Goal: Book appointment/travel/reservation

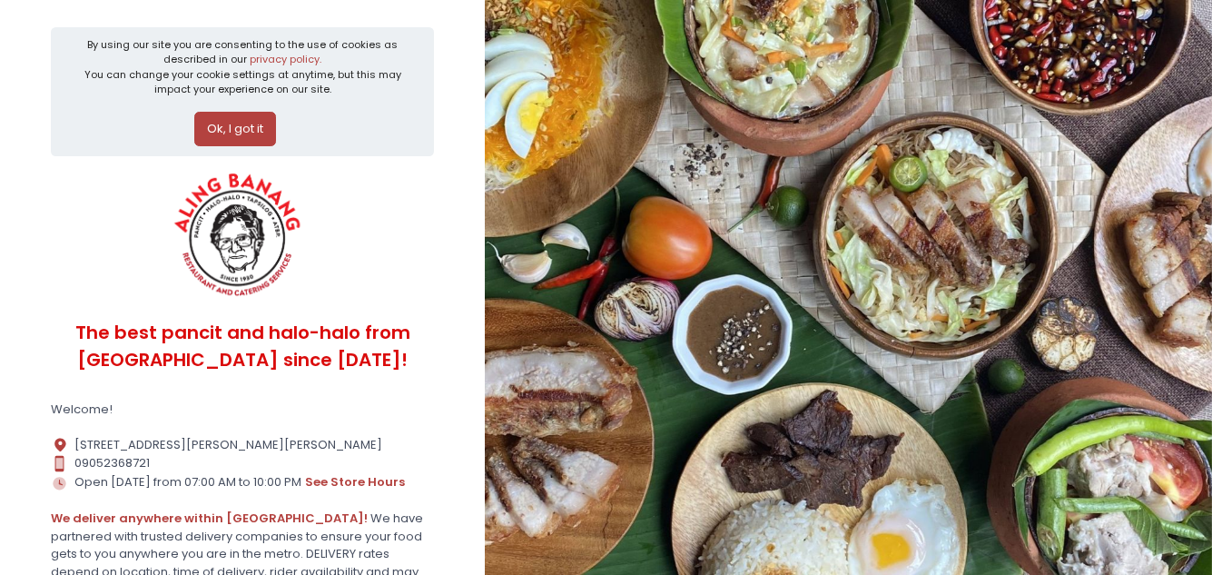
click at [238, 121] on button "Ok, I got it" at bounding box center [235, 129] width 82 height 35
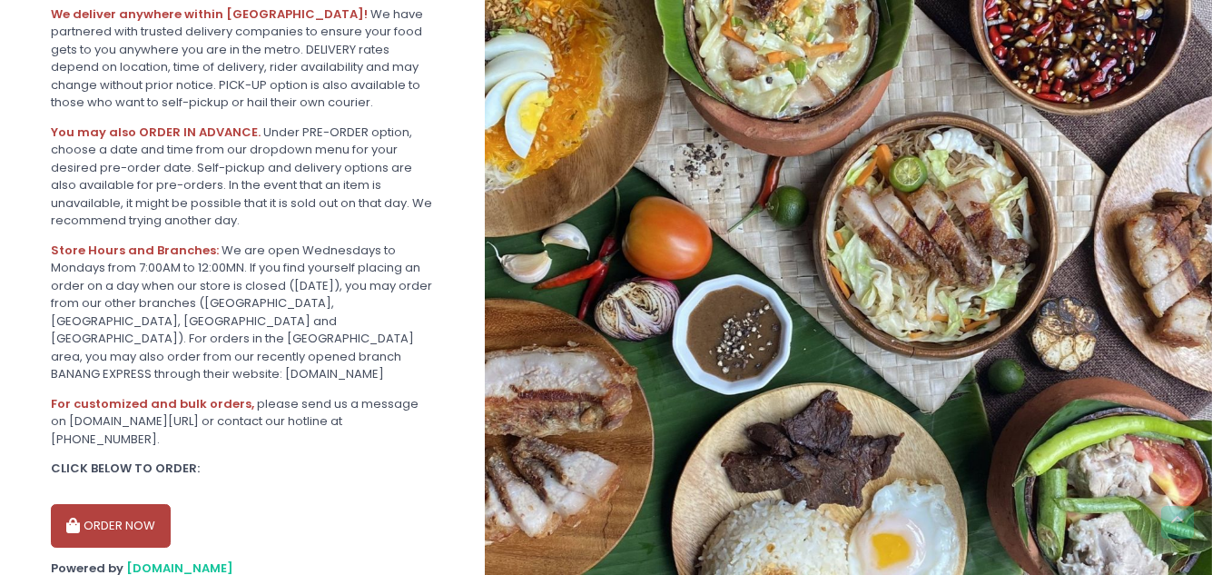
scroll to position [428, 0]
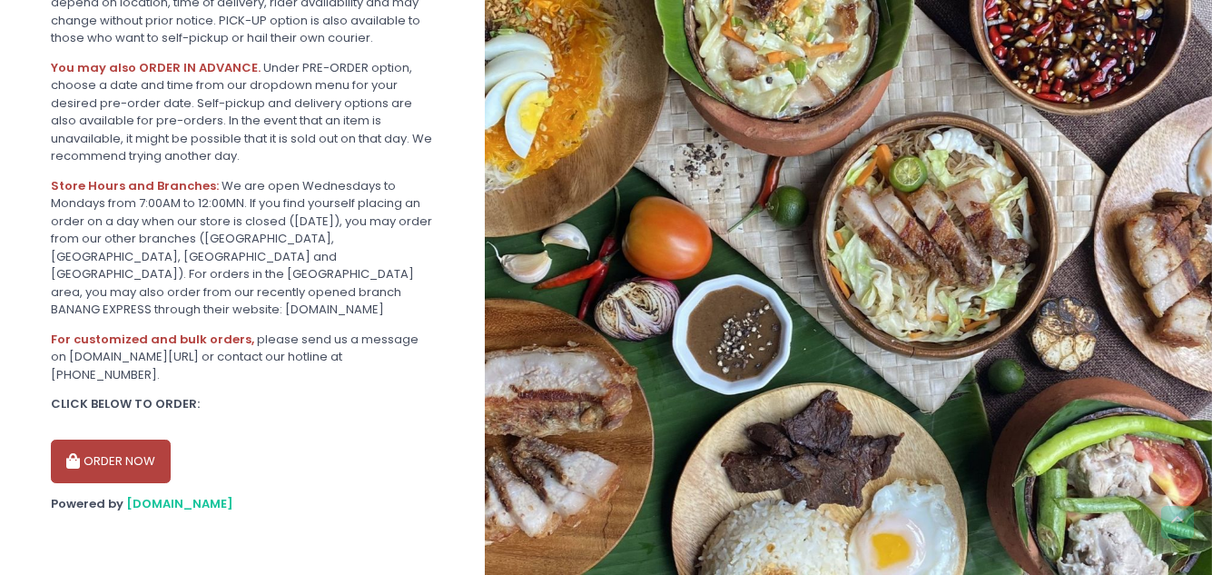
click at [127, 452] on button "ORDER NOW" at bounding box center [111, 461] width 120 height 44
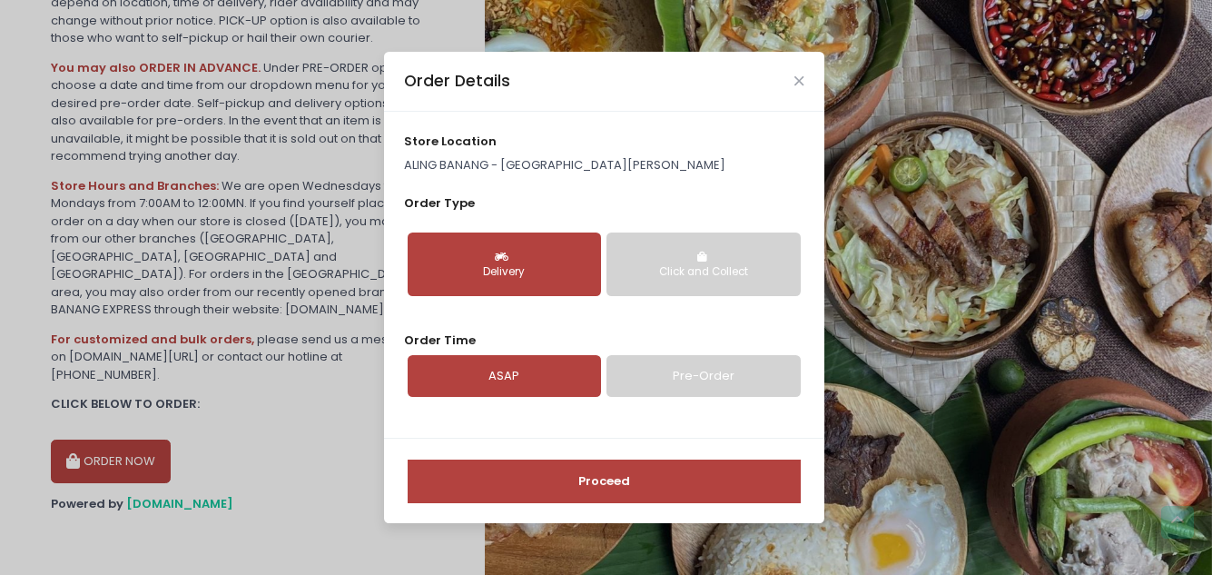
click at [682, 363] on link "Pre-Order" at bounding box center [703, 376] width 193 height 42
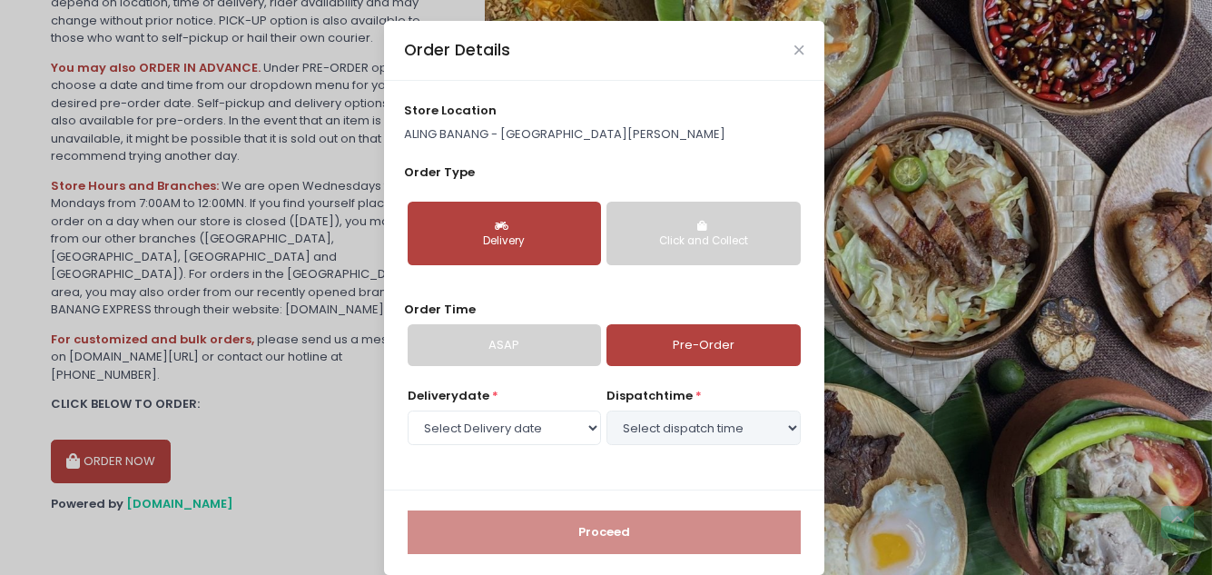
select select "[DATE]"
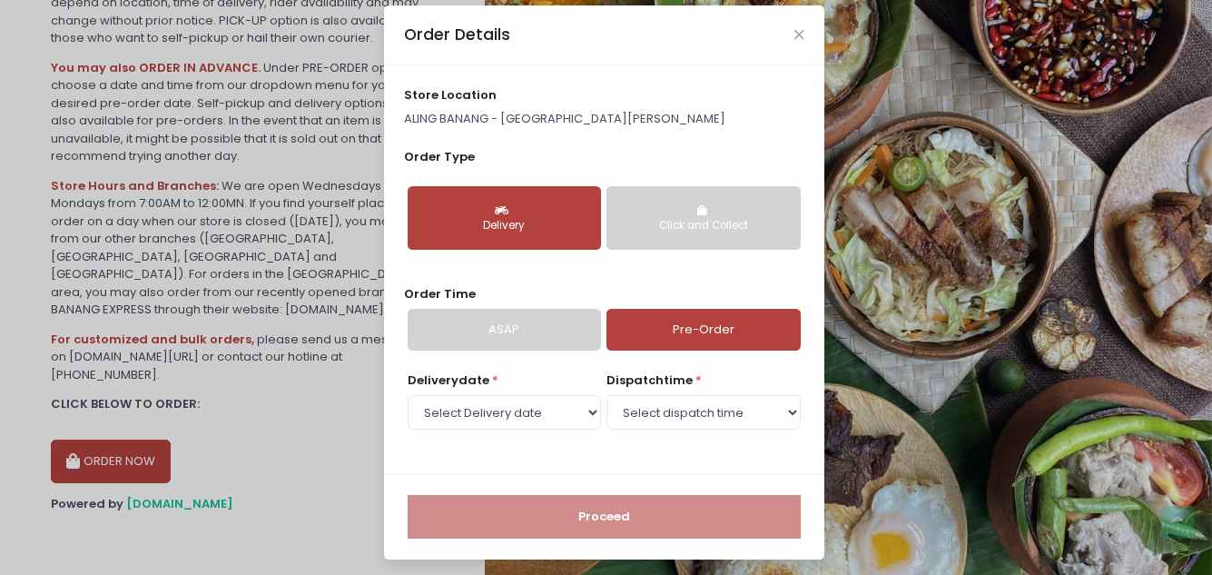
scroll to position [20, 0]
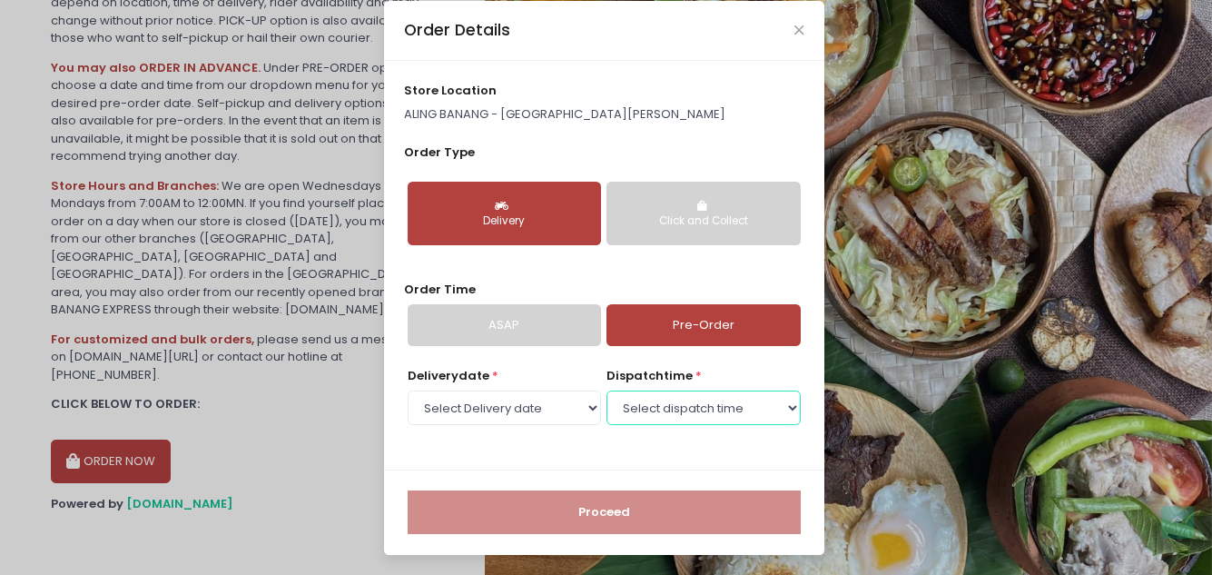
click at [662, 410] on select "Select dispatch time 02:30 PM - 03:00 PM 03:00 PM - 03:30 PM 03:30 PM - 04:00 P…" at bounding box center [703, 407] width 193 height 35
click at [607, 390] on select "Select dispatch time 02:30 PM - 03:00 PM 03:00 PM - 03:30 PM 03:30 PM - 04:00 P…" at bounding box center [703, 407] width 193 height 35
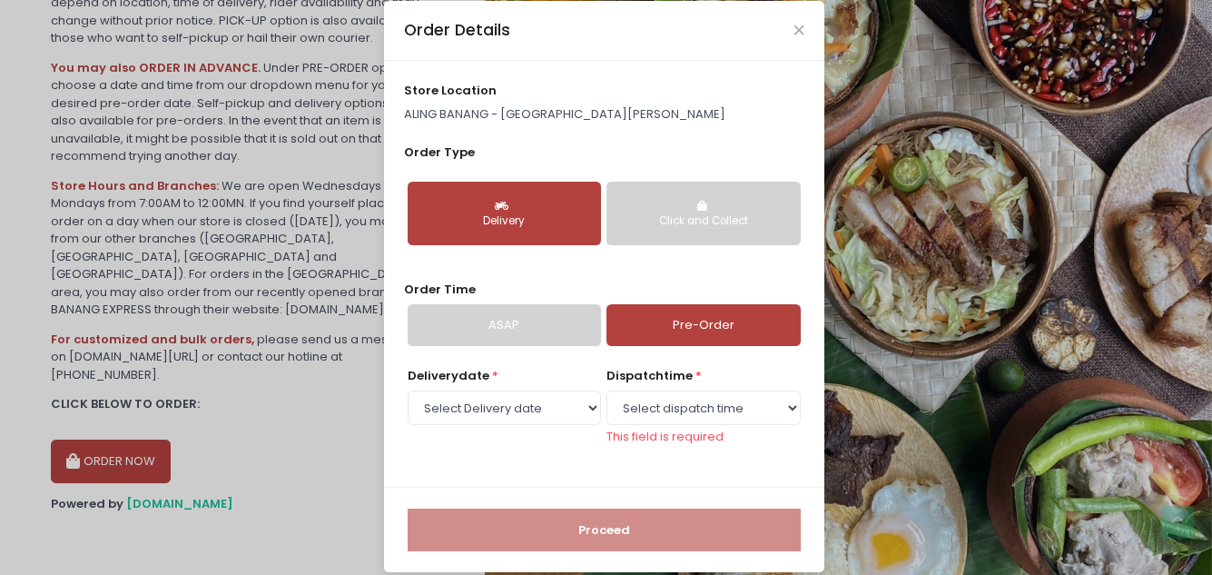
click at [635, 439] on div "Delivery date * Select Delivery date [DATE] [DATE] [DATE] [DATE] [DATE] [DATE] …" at bounding box center [604, 417] width 400 height 100
click at [690, 384] on label "dispatch time *" at bounding box center [654, 376] width 95 height 18
click at [689, 421] on select "Select dispatch time 02:30 PM - 03:00 PM 03:00 PM - 03:30 PM 03:30 PM - 04:00 P…" at bounding box center [703, 407] width 193 height 35
select select "14:30"
click at [607, 390] on select "Select dispatch time 02:30 PM - 03:00 PM 03:00 PM - 03:30 PM 03:30 PM - 04:00 P…" at bounding box center [703, 407] width 193 height 35
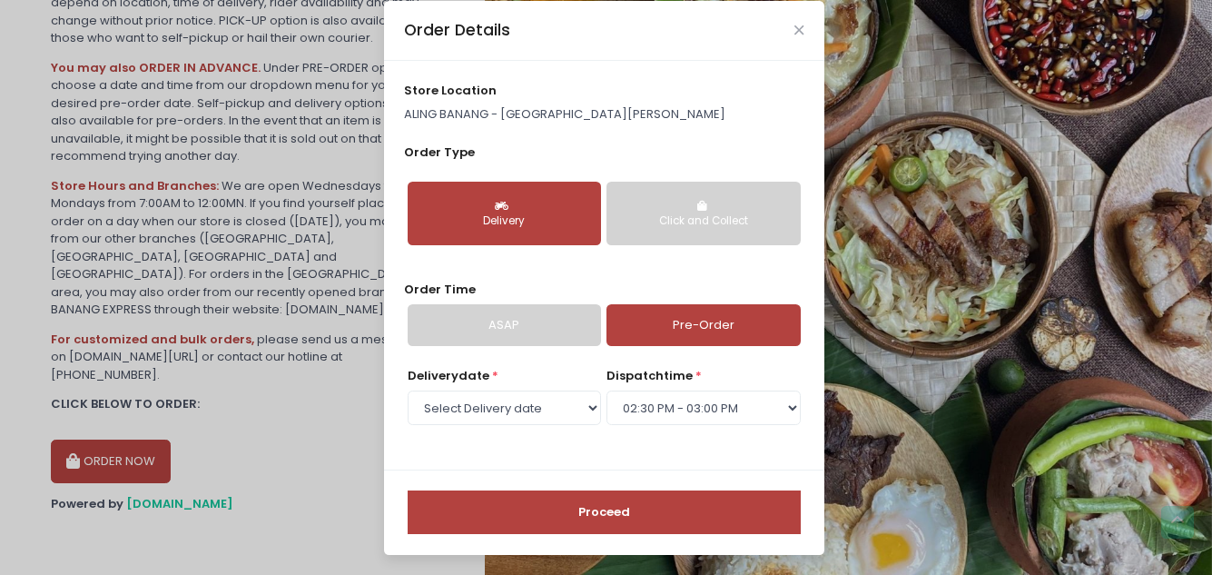
click at [643, 511] on button "Proceed" at bounding box center [604, 512] width 393 height 44
